Goal: Transaction & Acquisition: Purchase product/service

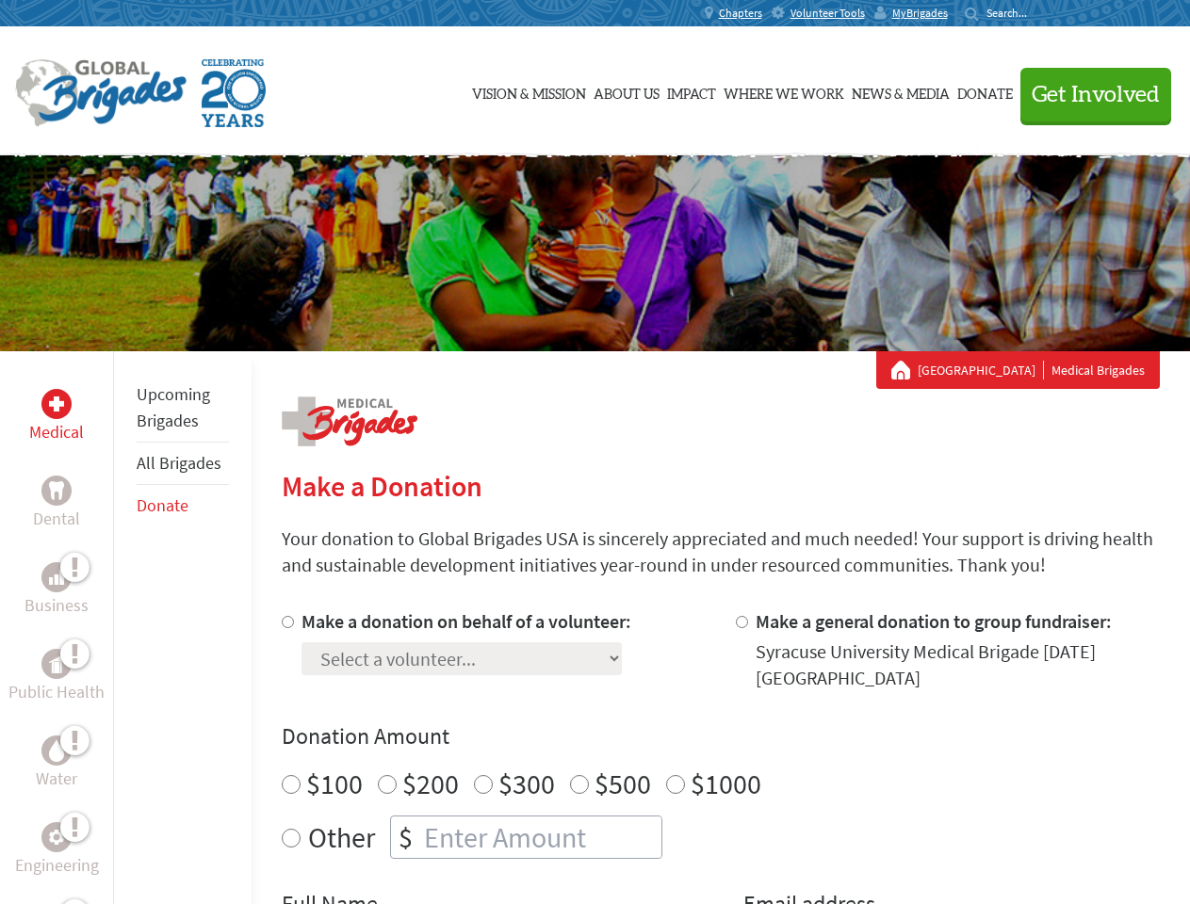
click at [1040, 13] on div "Search for:" at bounding box center [1002, 13] width 75 height 15
click at [1087, 94] on span "Get Involved" at bounding box center [1095, 95] width 128 height 23
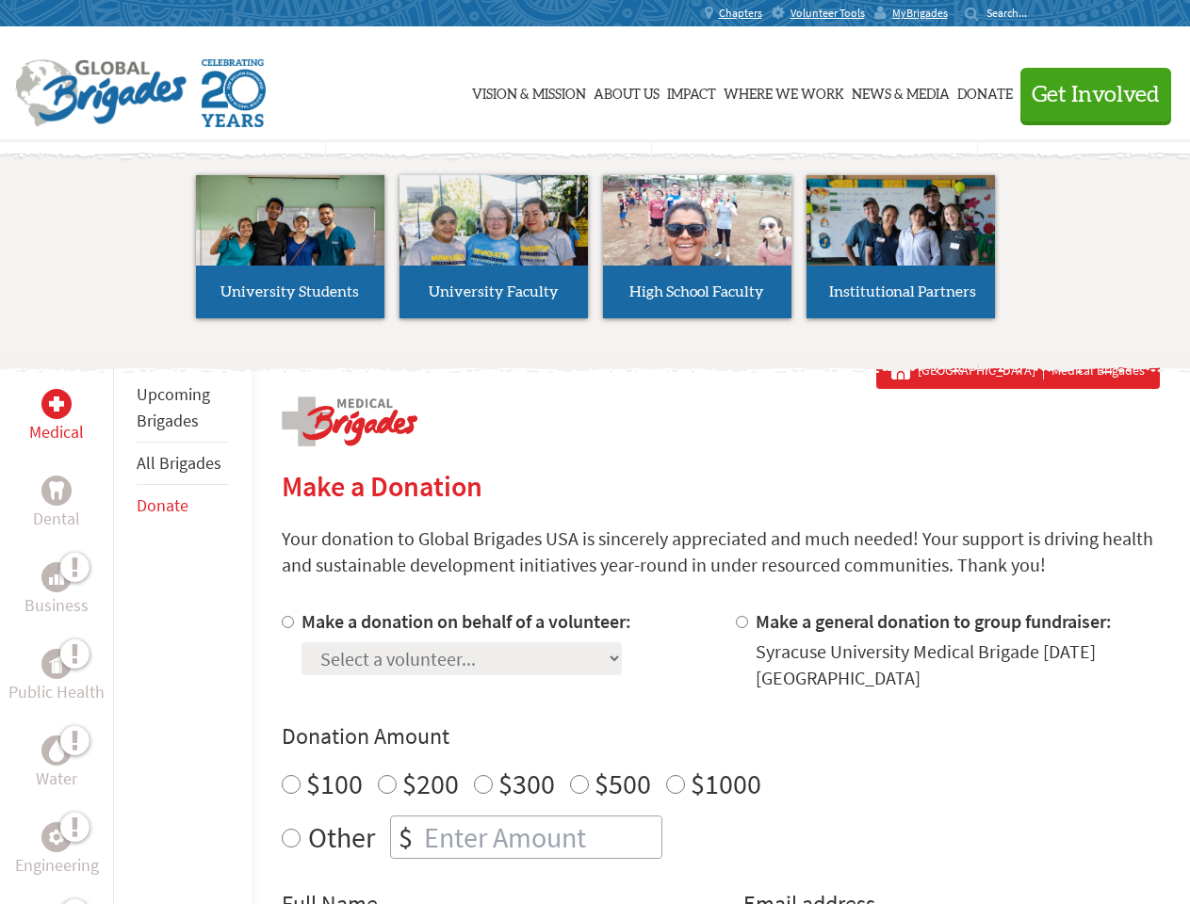
click at [595, 253] on li "High School Faculty" at bounding box center [696, 246] width 203 height 173
click at [124, 627] on div "Upcoming Brigades All Brigades Donate" at bounding box center [182, 803] width 138 height 904
click at [720, 756] on div "Donation Amount $100 $200 $300 $500 $1000 Other $" at bounding box center [721, 791] width 878 height 138
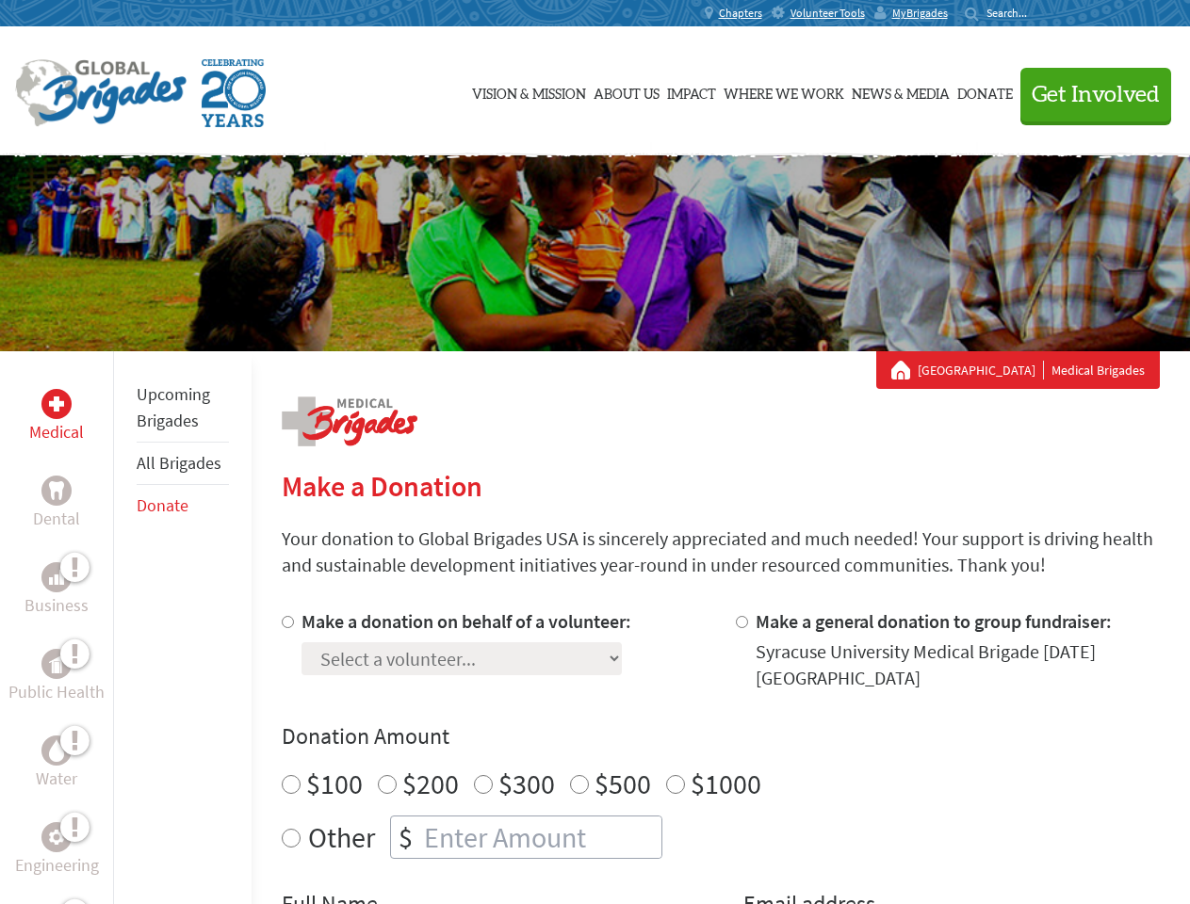
click at [285, 622] on input "Make a donation on behalf of a volunteer:" at bounding box center [288, 622] width 12 height 12
radio input "true"
click at [740, 622] on input "Make a general donation to group fundraiser:" at bounding box center [742, 622] width 12 height 12
radio input "true"
